Goal: Register for event/course

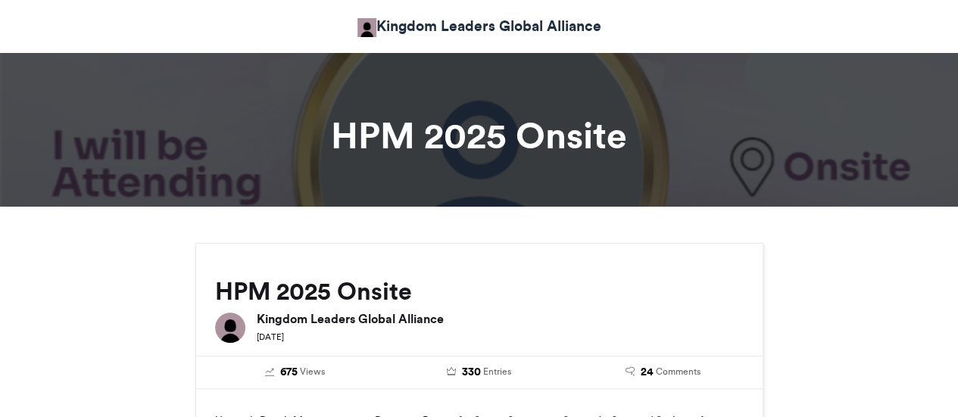
click at [476, 262] on div "HPM 2025 Onsite Kingdom Leaders Global Alliance 2 weeks ago" at bounding box center [479, 296] width 566 height 104
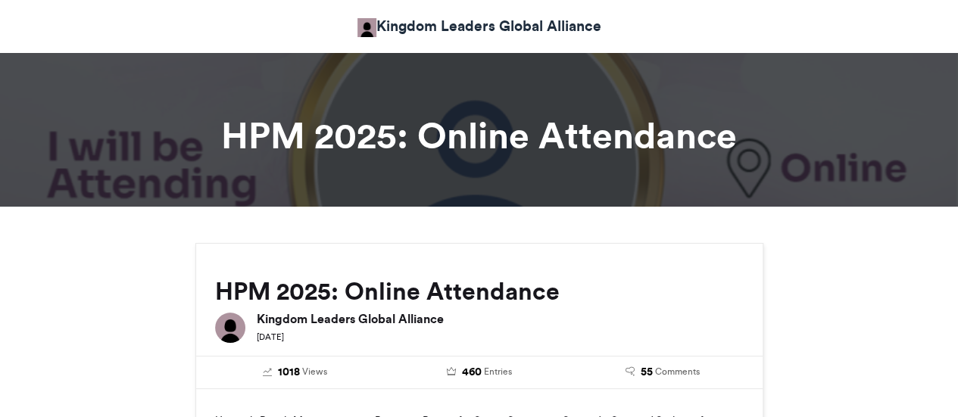
click at [677, 316] on h6 "Kingdom Leaders Global Alliance" at bounding box center [500, 319] width 487 height 12
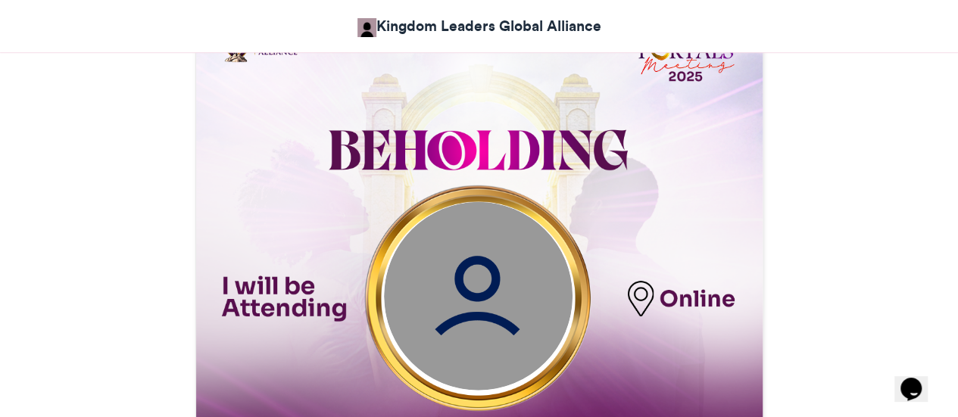
scroll to position [545, 0]
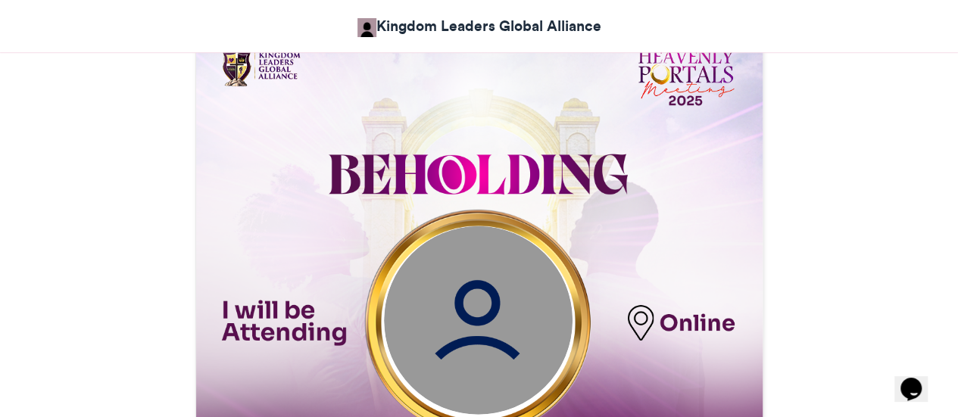
click at [513, 325] on img at bounding box center [477, 320] width 189 height 189
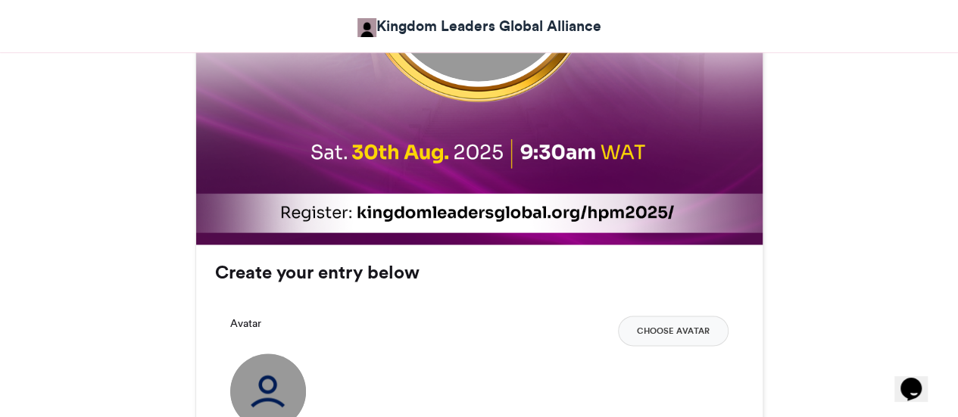
scroll to position [909, 0]
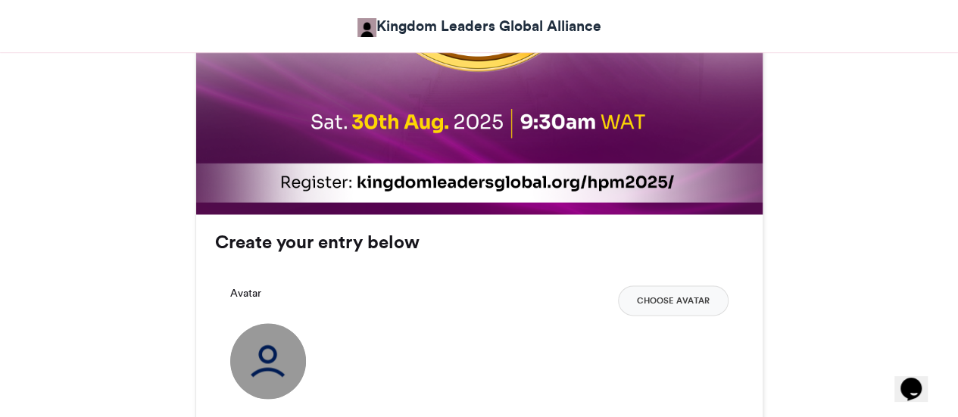
click at [254, 364] on img at bounding box center [268, 361] width 76 height 76
click at [681, 301] on button "Choose Avatar" at bounding box center [673, 300] width 111 height 30
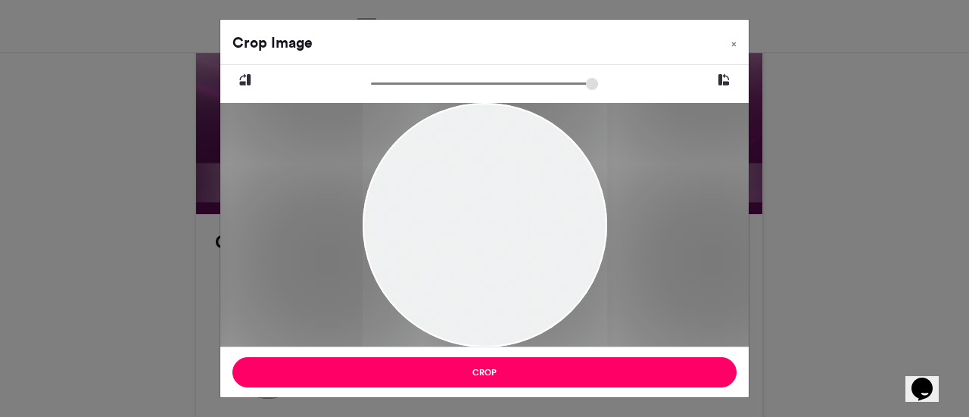
drag, startPoint x: 473, startPoint y: 222, endPoint x: 476, endPoint y: 285, distance: 62.9
click at [476, 285] on div at bounding box center [485, 273] width 245 height 342
drag, startPoint x: 375, startPoint y: 87, endPoint x: 392, endPoint y: 90, distance: 17.7
type input "******"
click at [392, 90] on input "zoom" at bounding box center [484, 83] width 227 height 14
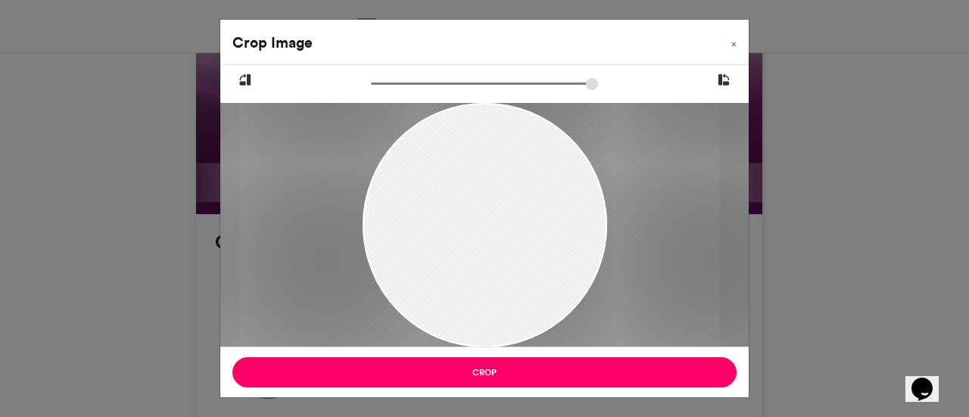
drag, startPoint x: 482, startPoint y: 273, endPoint x: 476, endPoint y: 391, distance: 118.2
click at [476, 391] on div "Crop Image × Crop" at bounding box center [485, 208] width 530 height 379
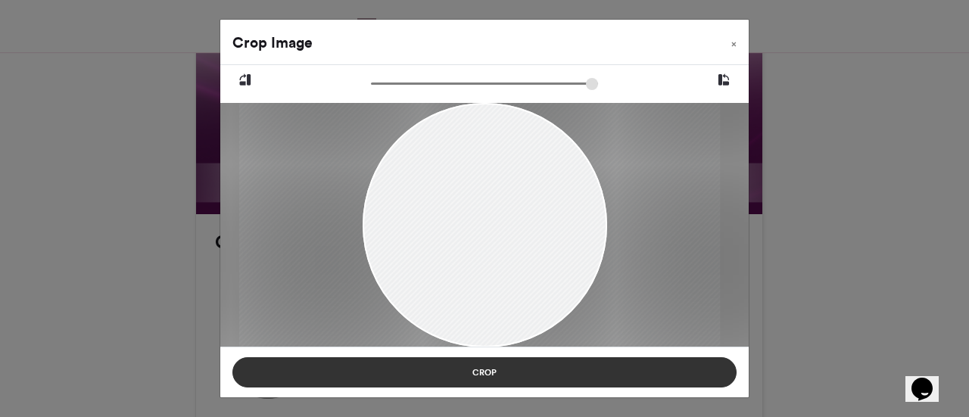
click at [482, 374] on button "Crop" at bounding box center [484, 372] width 504 height 30
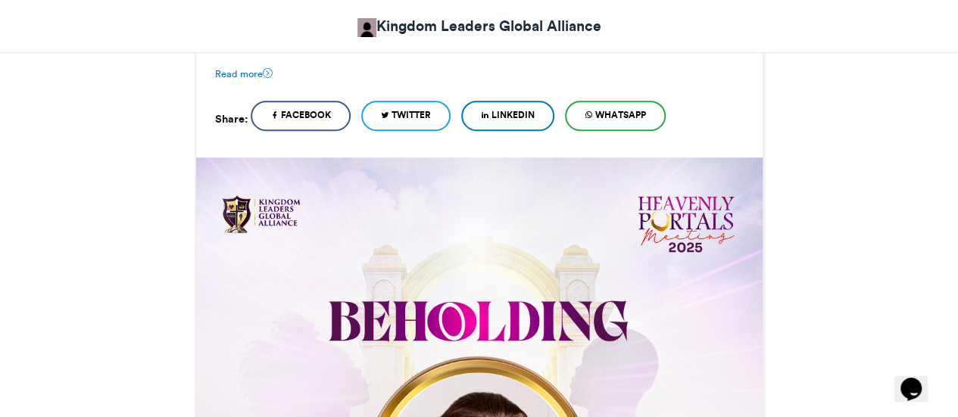
scroll to position [212, 0]
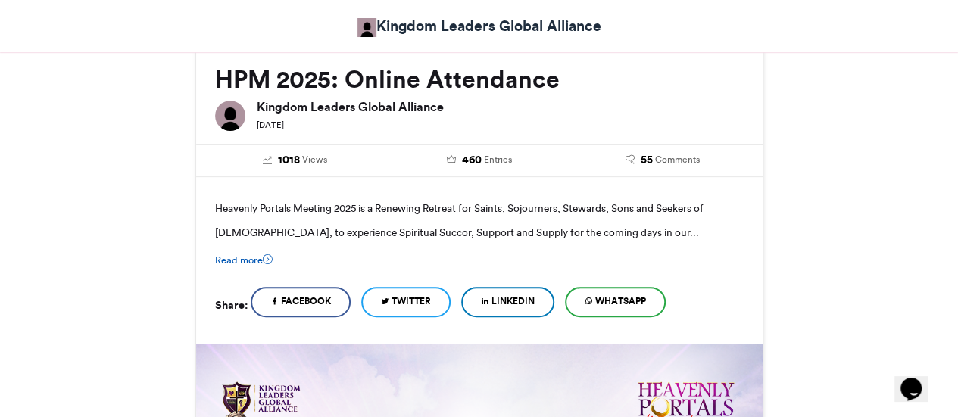
click at [265, 258] on icon at bounding box center [268, 259] width 10 height 10
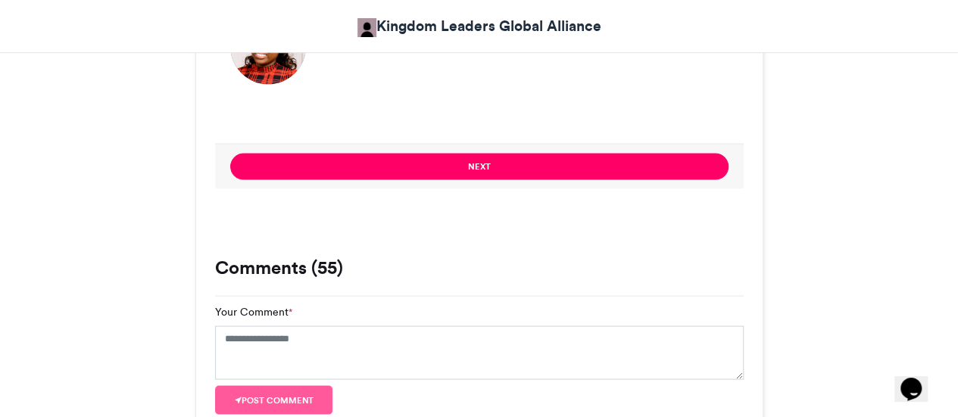
scroll to position [1333, 0]
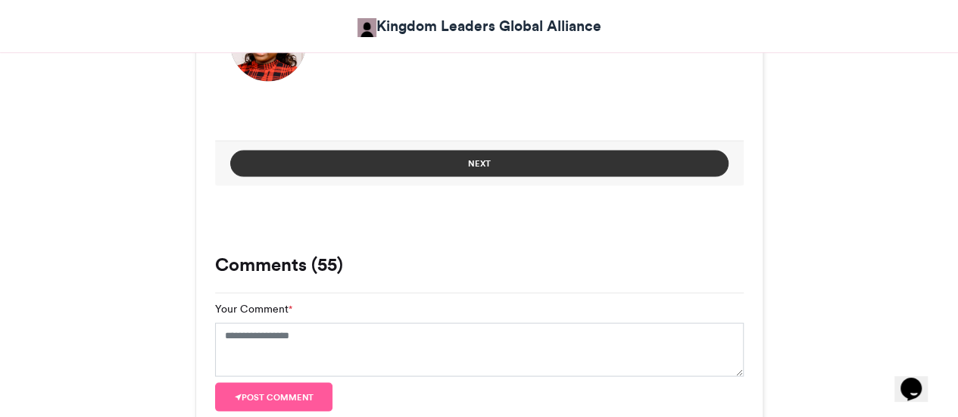
click at [498, 150] on button "Next" at bounding box center [479, 163] width 498 height 27
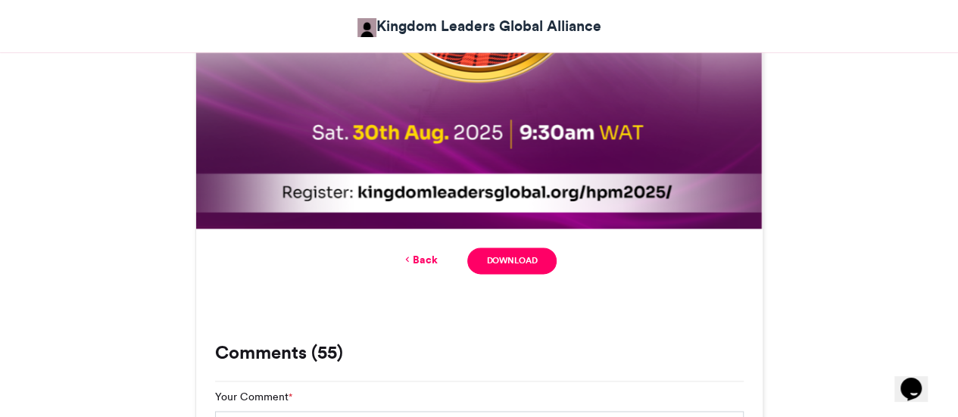
scroll to position [1000, 0]
click at [504, 248] on link "Download" at bounding box center [511, 261] width 89 height 27
click at [837, 192] on div "HPM 2025: Online Attendance Kingdom Leaders Global Alliance [DATE] 1018 Views 4…" at bounding box center [479, 372] width 863 height 2256
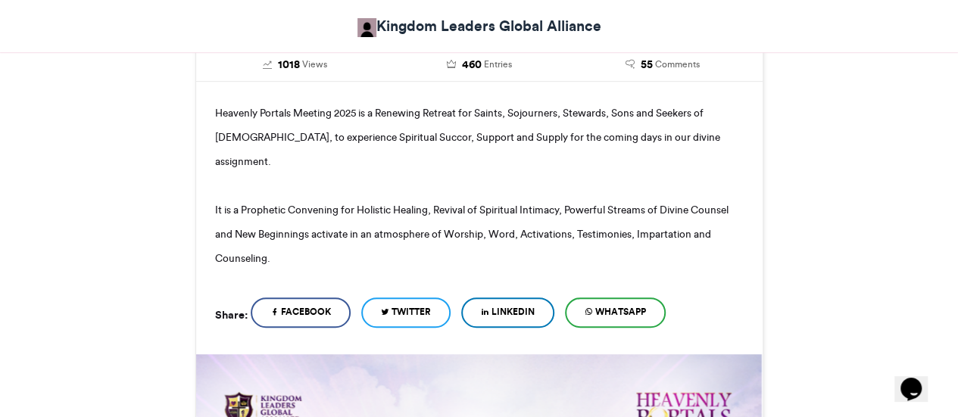
scroll to position [303, 0]
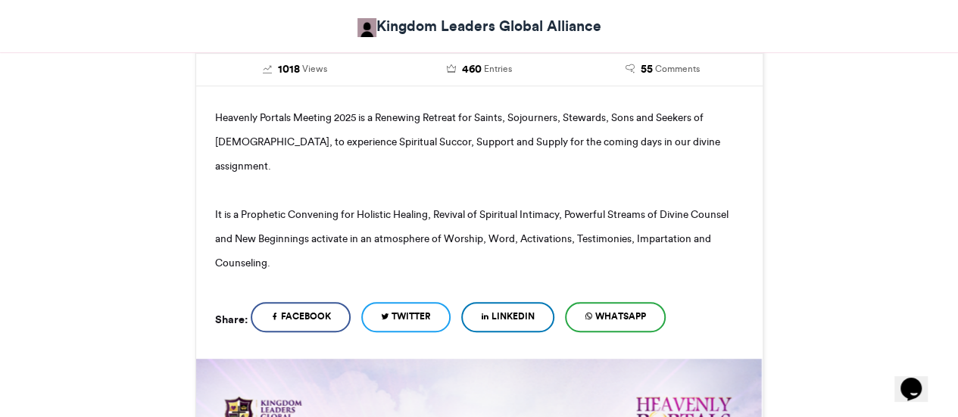
click at [597, 302] on link "WhatsApp" at bounding box center [615, 317] width 101 height 30
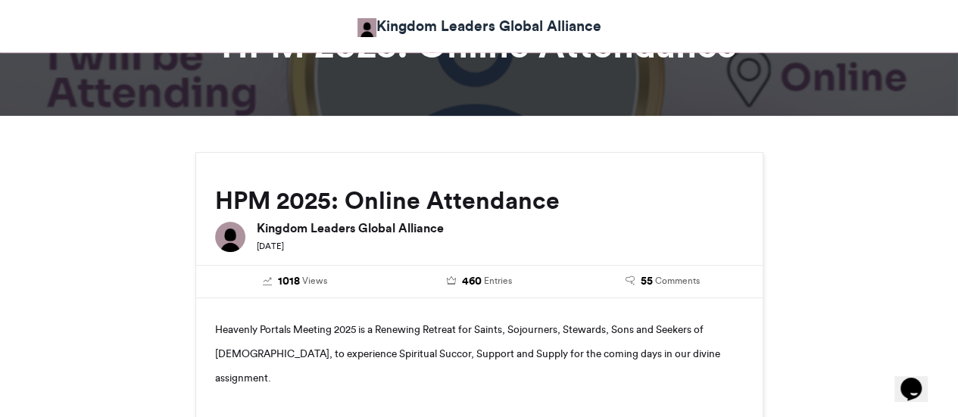
scroll to position [91, 0]
